Goal: Check status: Check status

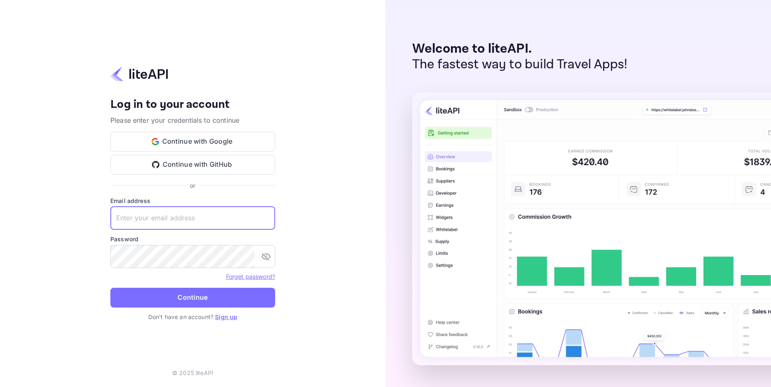
click at [199, 208] on input "text" at bounding box center [192, 218] width 165 height 23
paste input "[EMAIL_ADDRESS][DOMAIN_NAME]"
type input "[EMAIL_ADDRESS][DOMAIN_NAME]"
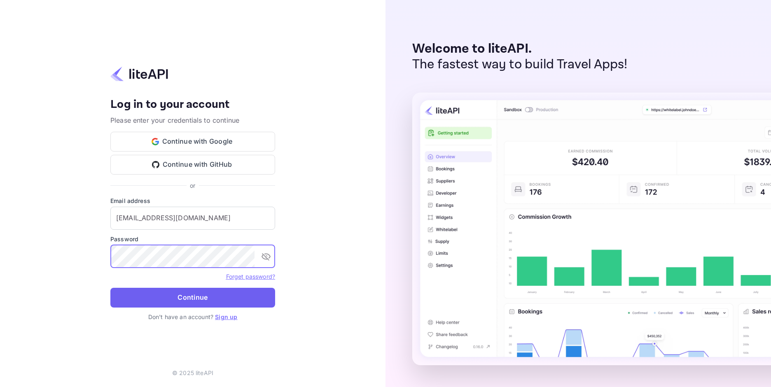
click at [181, 302] on button "Continue" at bounding box center [192, 298] width 165 height 20
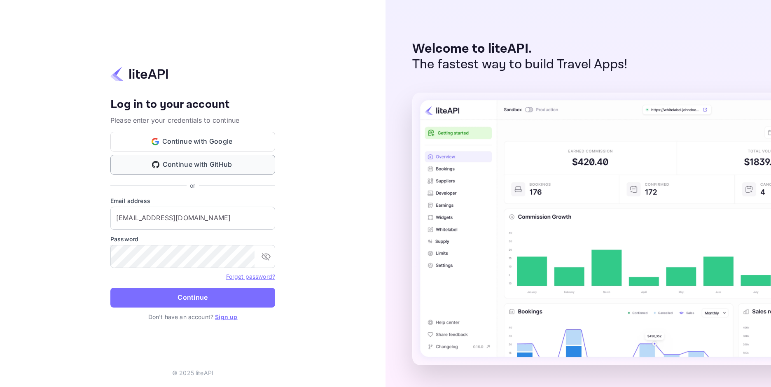
click at [182, 160] on button "Continue with GitHub" at bounding box center [192, 165] width 165 height 20
click at [204, 164] on button "Continue with GitHub" at bounding box center [192, 165] width 165 height 20
click at [196, 212] on input "text" at bounding box center [192, 218] width 165 height 23
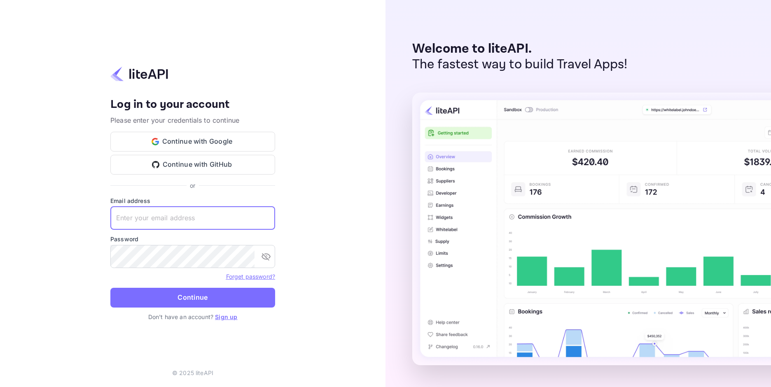
paste input "[EMAIL_ADDRESS][DOMAIN_NAME]"
type input "[EMAIL_ADDRESS][DOMAIN_NAME]"
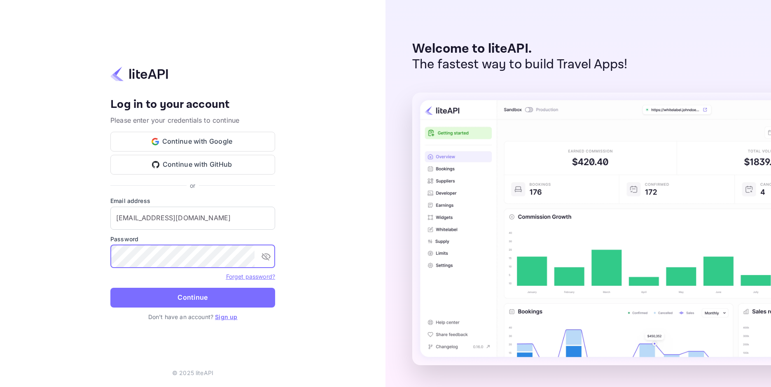
click at [188, 297] on button "Continue" at bounding box center [192, 298] width 165 height 20
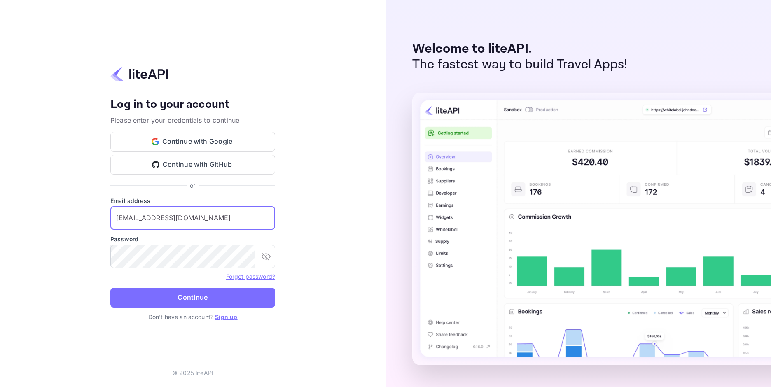
drag, startPoint x: 261, startPoint y: 220, endPoint x: 87, endPoint y: 218, distance: 173.8
click at [87, 218] on div "Your account has been created successfully, a confirmation link has been sent t…" at bounding box center [193, 193] width 386 height 387
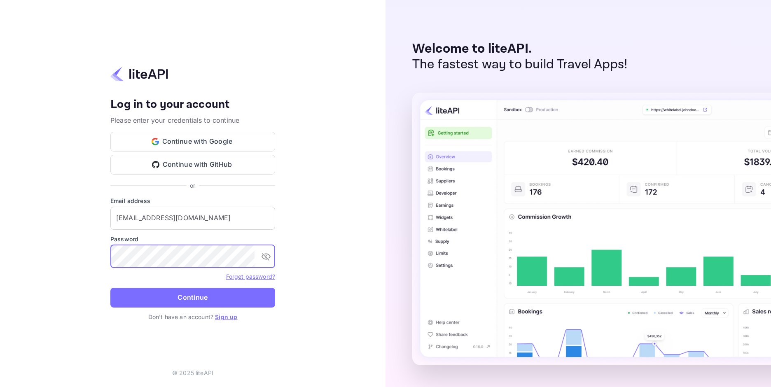
click at [96, 260] on div "Your account has been created successfully, a confirmation link has been sent t…" at bounding box center [193, 193] width 386 height 387
click at [139, 301] on button "Continue" at bounding box center [192, 298] width 165 height 20
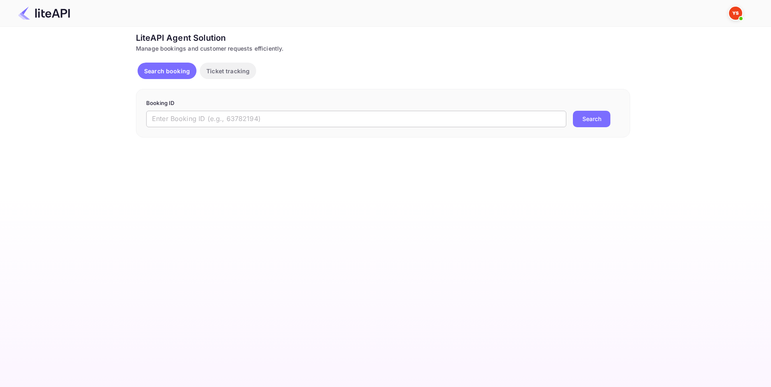
click at [273, 115] on input "text" at bounding box center [356, 119] width 420 height 16
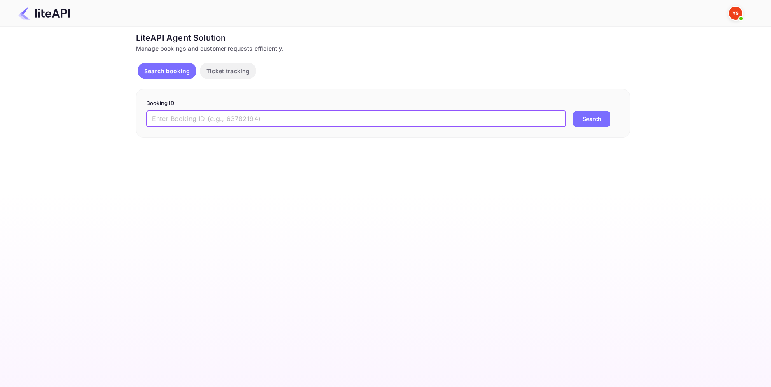
paste input "8807193"
type input "8807193"
click at [593, 115] on button "Search" at bounding box center [591, 119] width 37 height 16
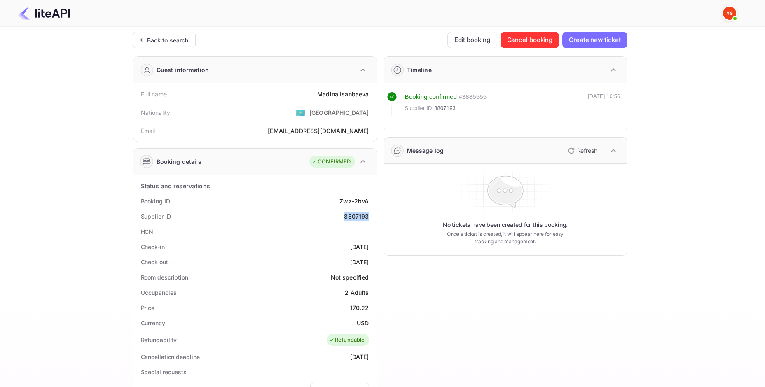
drag, startPoint x: 369, startPoint y: 215, endPoint x: 346, endPoint y: 215, distance: 22.7
click at [346, 215] on div "8807193" at bounding box center [356, 216] width 25 height 9
copy div "8807193"
drag, startPoint x: 317, startPoint y: 92, endPoint x: 368, endPoint y: 92, distance: 51.1
click at [368, 92] on div "Full name Madina Isanbaeva" at bounding box center [255, 93] width 236 height 15
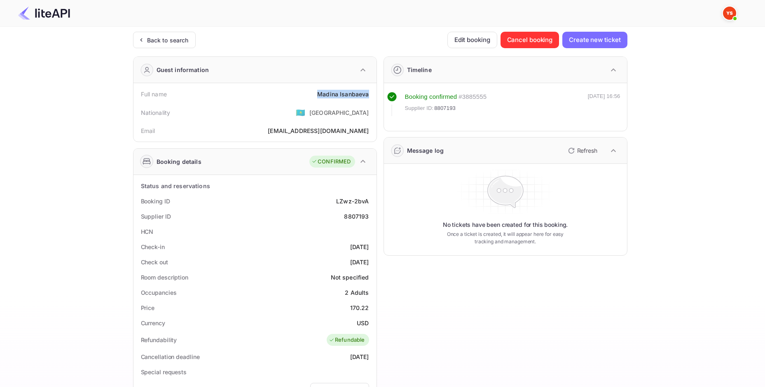
copy div "Madina Isanbaeva"
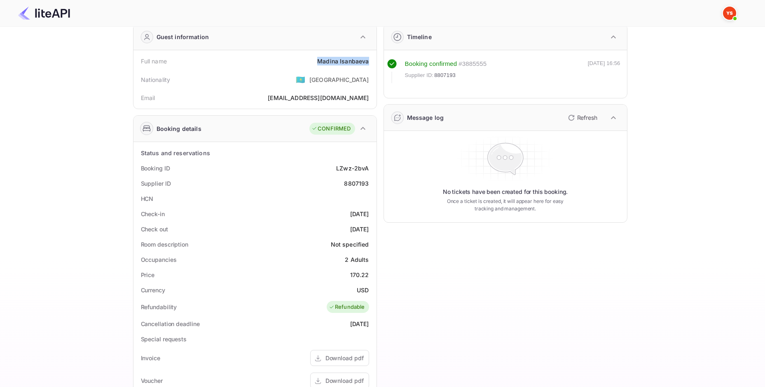
scroll to position [165, 0]
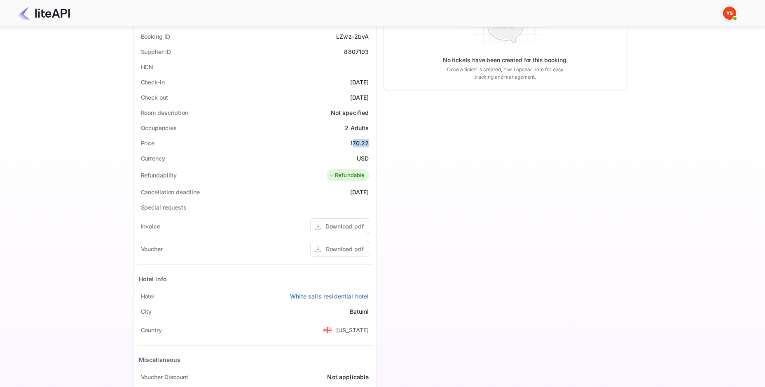
drag, startPoint x: 353, startPoint y: 143, endPoint x: 370, endPoint y: 143, distance: 17.7
click at [370, 143] on div "Price 170.22" at bounding box center [255, 143] width 236 height 15
click at [370, 140] on div "Price 170.22" at bounding box center [255, 143] width 236 height 15
drag, startPoint x: 369, startPoint y: 143, endPoint x: 350, endPoint y: 145, distance: 18.2
click at [350, 145] on div "Price 170.22" at bounding box center [255, 143] width 236 height 15
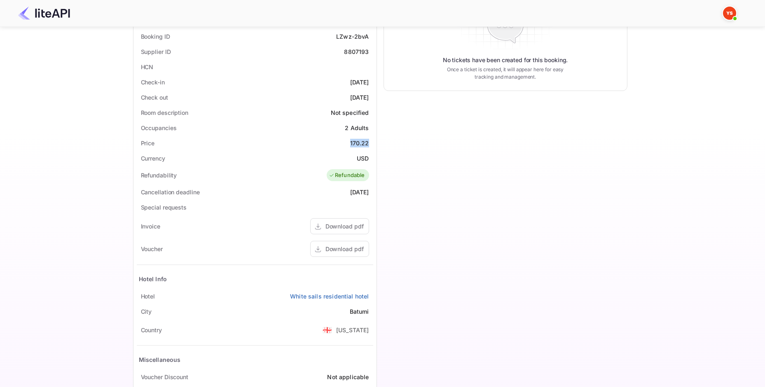
copy div "170.22"
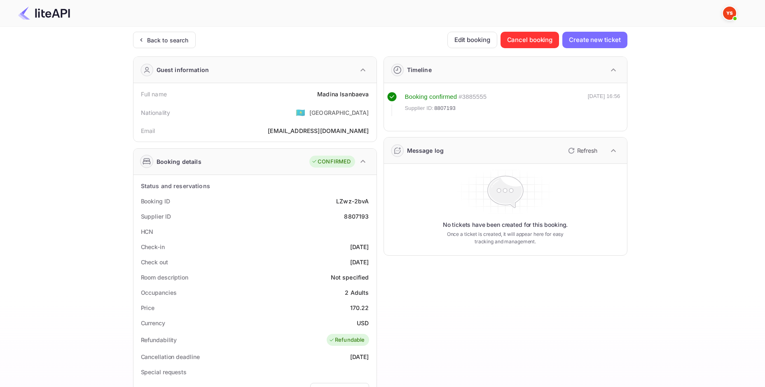
click at [122, 35] on div "Ticket Affiliate URL https://www.nuitee.com/ Business partner name Nuitee Trave…" at bounding box center [380, 311] width 740 height 558
click at [150, 40] on div "Back to search" at bounding box center [168, 40] width 42 height 9
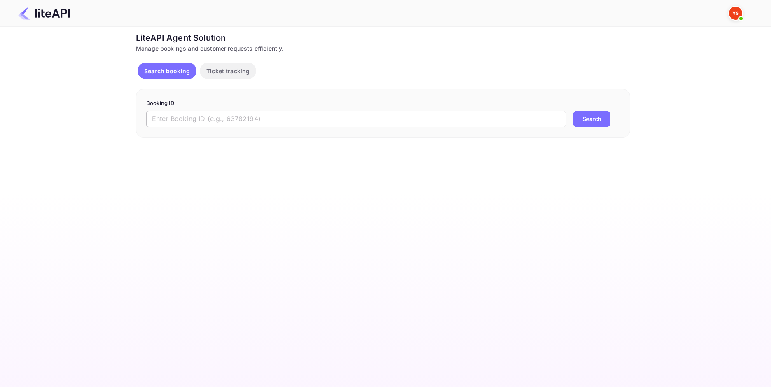
click at [228, 113] on input "text" at bounding box center [356, 119] width 420 height 16
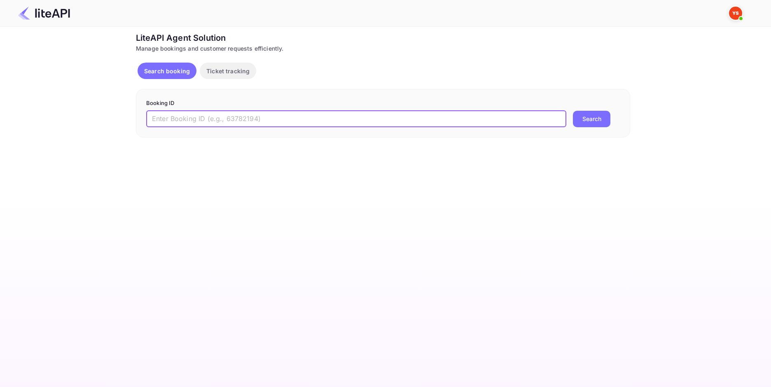
paste input "7858658"
type input "7858658"
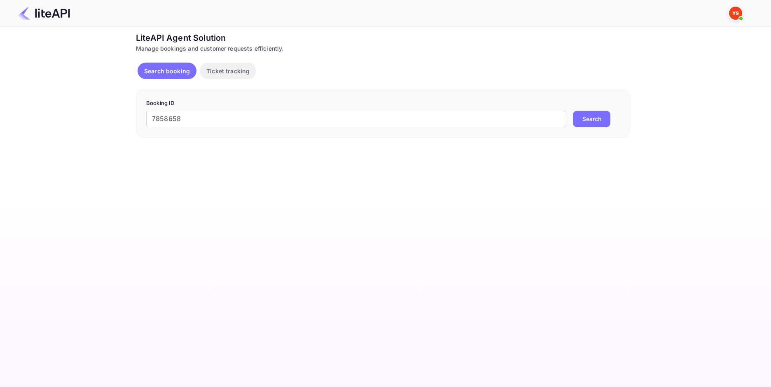
click at [591, 115] on button "Search" at bounding box center [591, 119] width 37 height 16
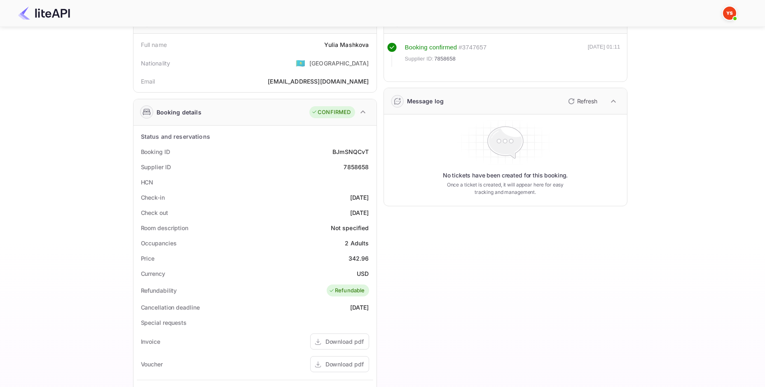
scroll to position [47, 0]
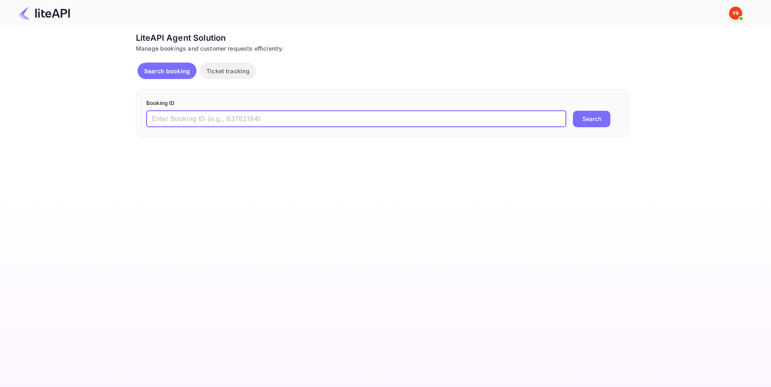
drag, startPoint x: 308, startPoint y: 110, endPoint x: 307, endPoint y: 115, distance: 5.0
click at [308, 111] on input "text" at bounding box center [356, 119] width 420 height 16
click at [307, 115] on input "text" at bounding box center [356, 119] width 420 height 16
paste input "8509533"
type input "8509533"
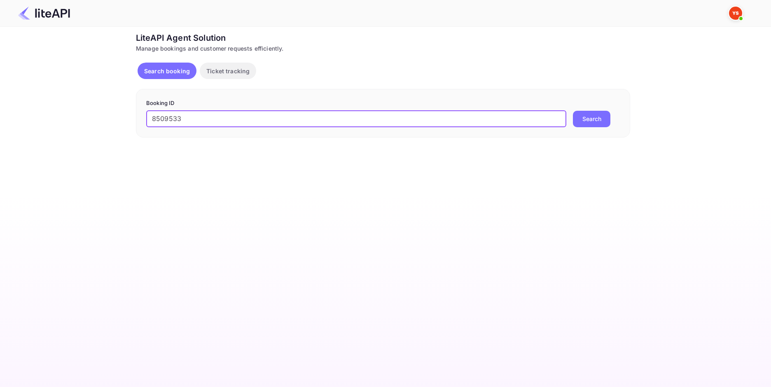
click at [598, 115] on button "Search" at bounding box center [591, 119] width 37 height 16
